Goal: Book appointment/travel/reservation

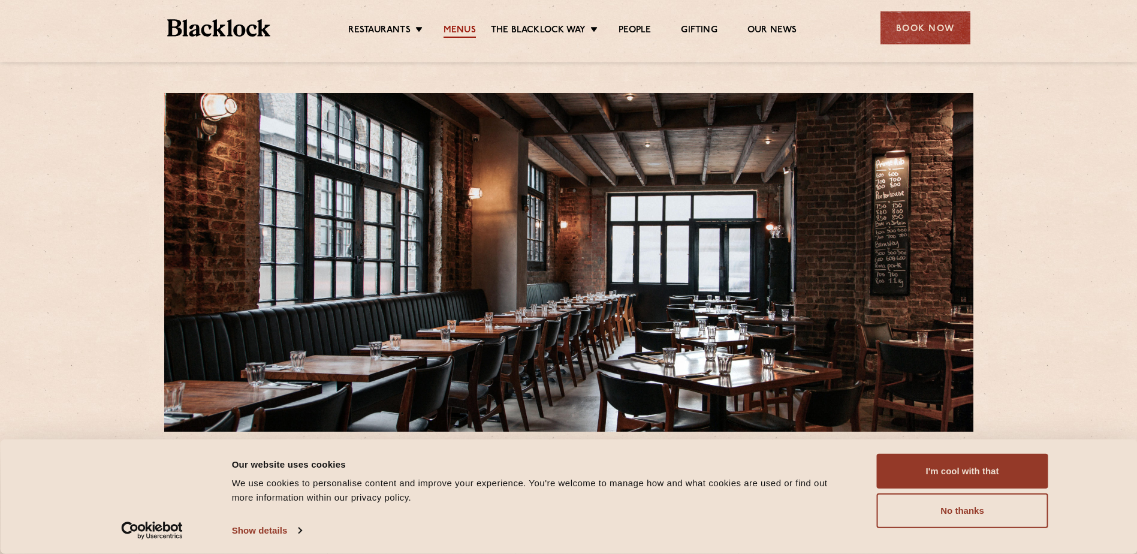
click at [463, 31] on link "Menus" at bounding box center [460, 31] width 32 height 13
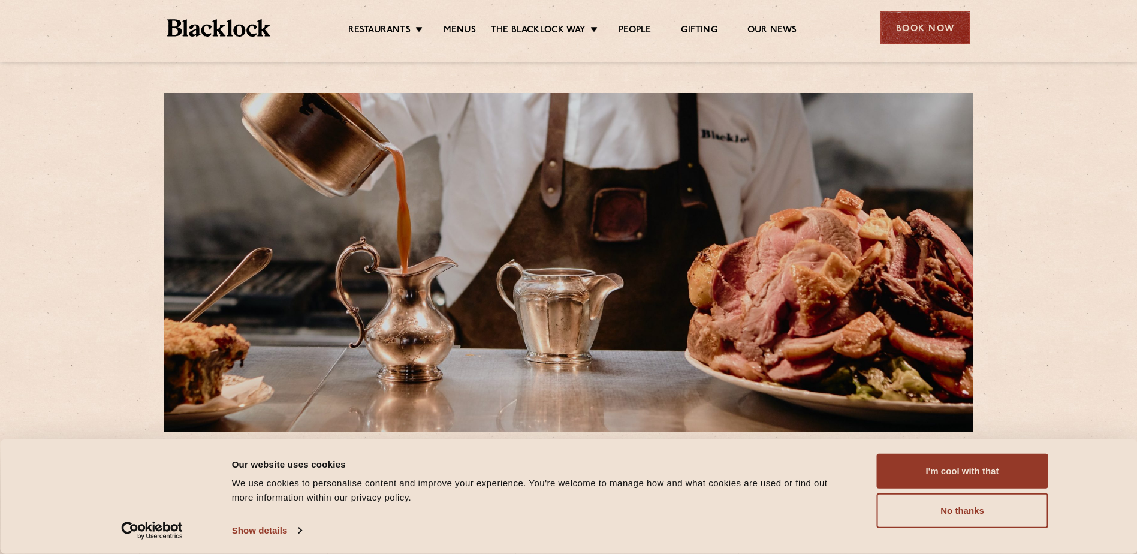
click at [913, 32] on div "Book Now" at bounding box center [925, 27] width 90 height 33
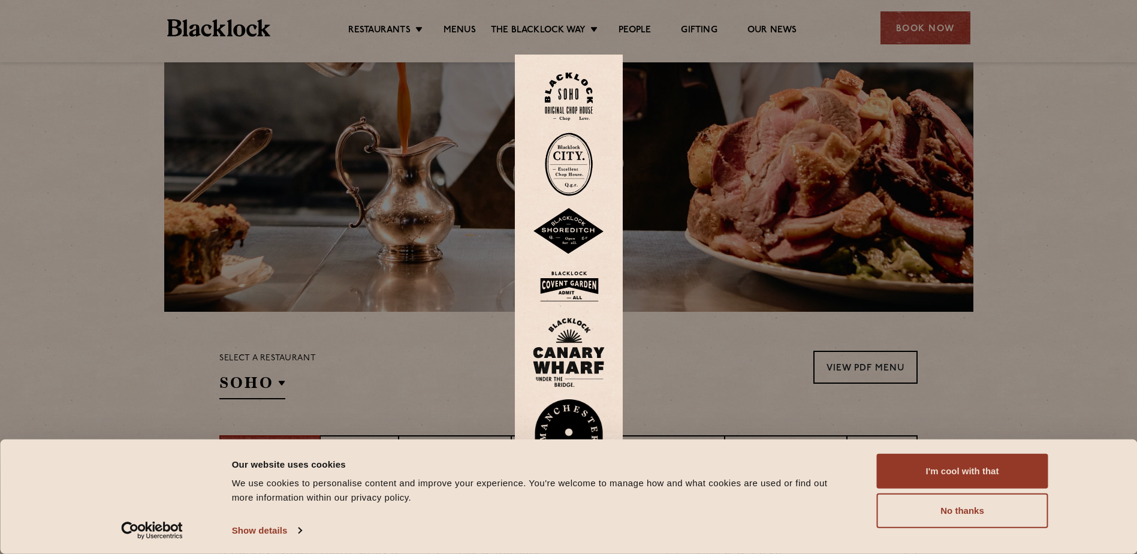
scroll to position [180, 0]
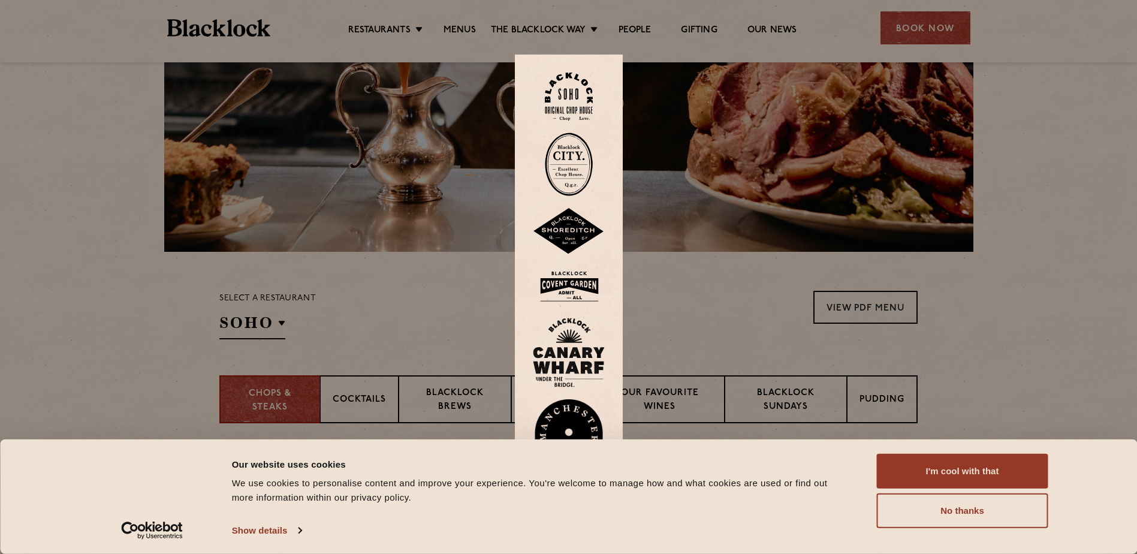
drag, startPoint x: 1123, startPoint y: 346, endPoint x: 1114, endPoint y: 350, distance: 9.7
click at [1123, 346] on div at bounding box center [568, 277] width 1137 height 554
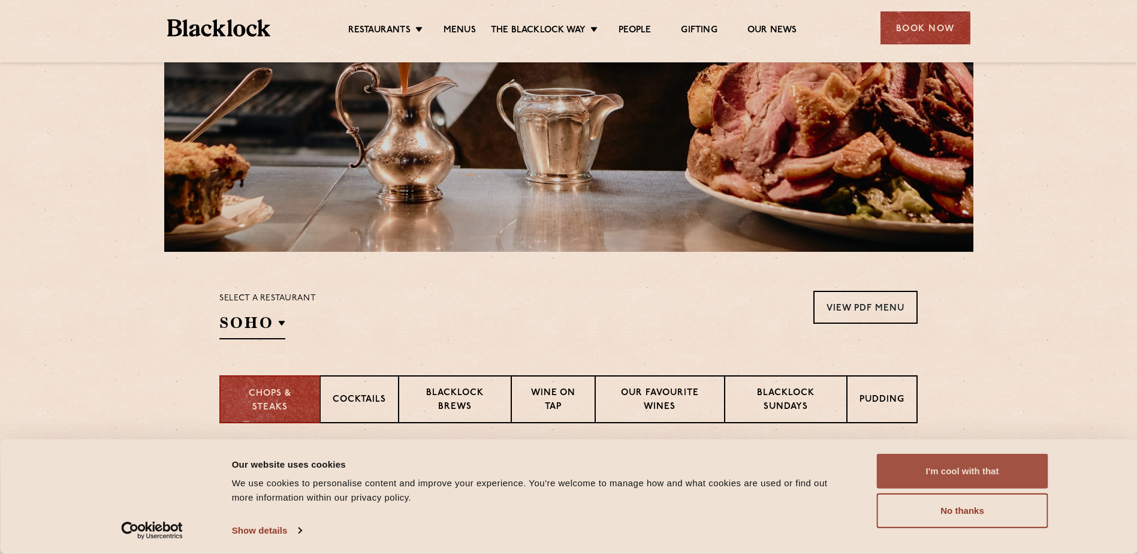
click at [1005, 470] on button "I'm cool with that" at bounding box center [962, 471] width 171 height 35
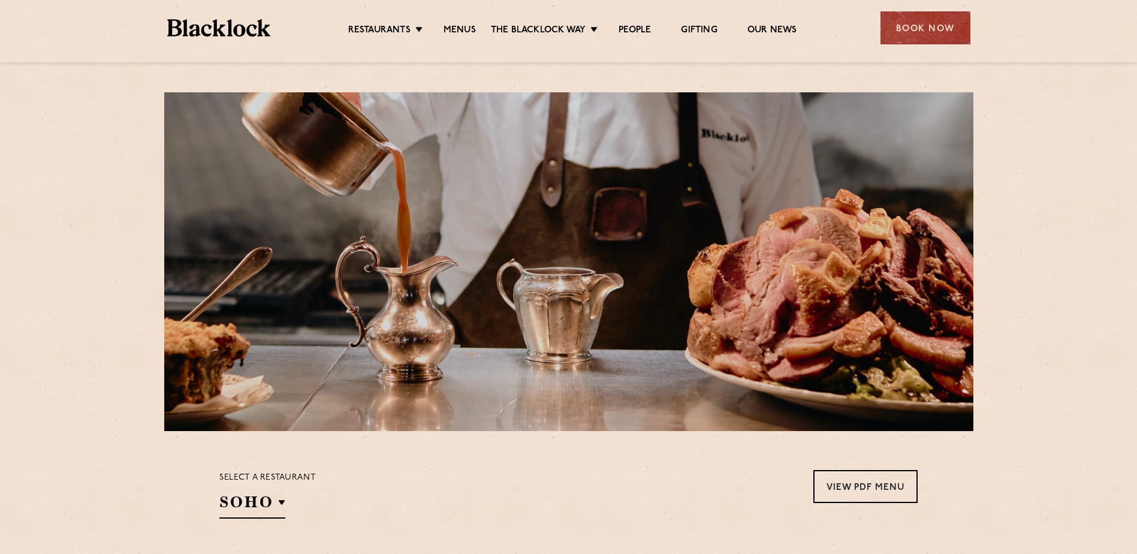
scroll to position [0, 0]
click at [921, 23] on div "Book Now" at bounding box center [925, 27] width 90 height 33
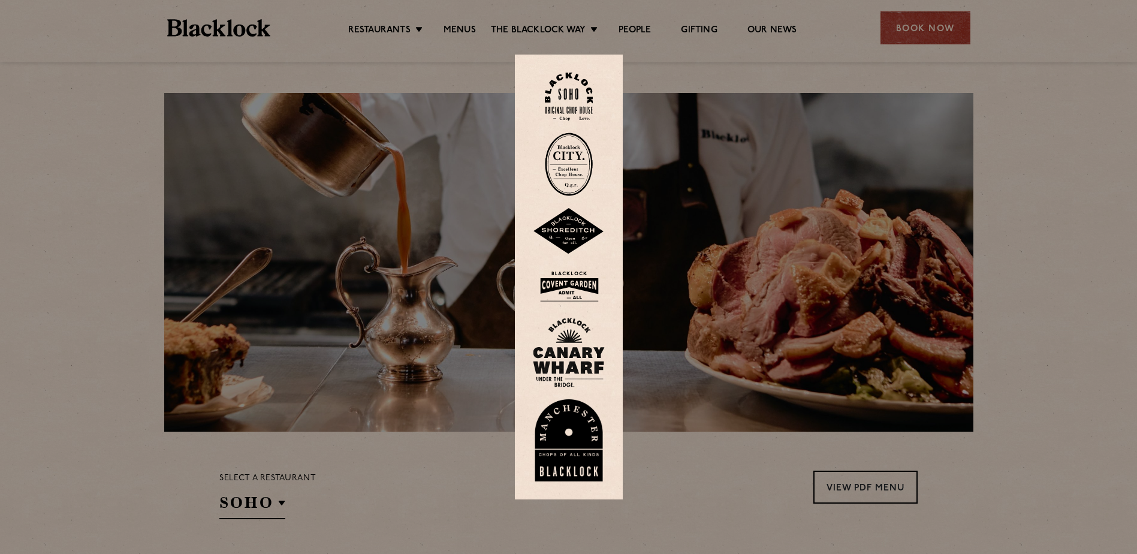
click at [579, 231] on img at bounding box center [569, 231] width 72 height 47
